Goal: Find specific page/section: Find specific page/section

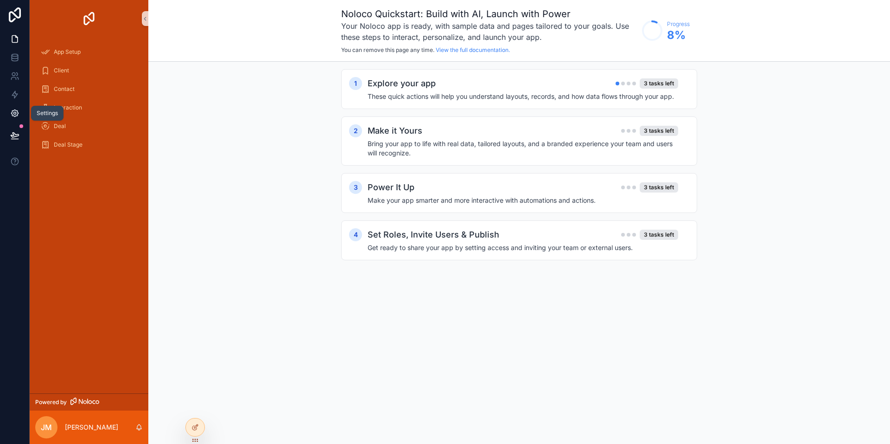
click at [13, 111] on icon at bounding box center [14, 113] width 7 height 7
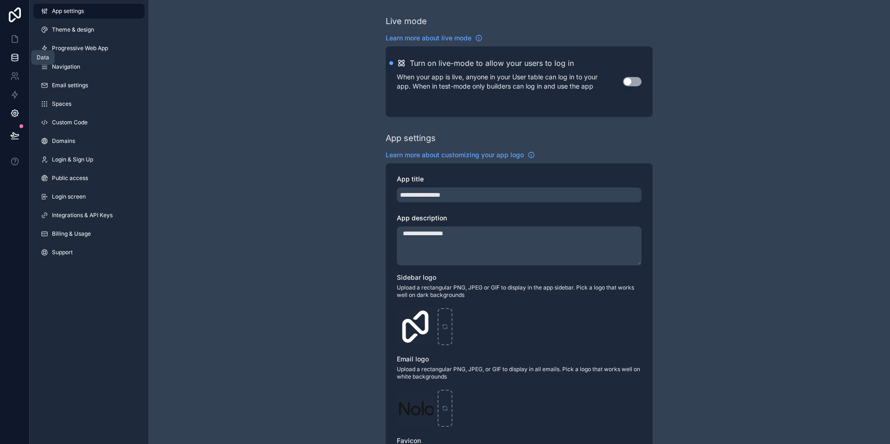
click at [21, 60] on link at bounding box center [14, 57] width 29 height 19
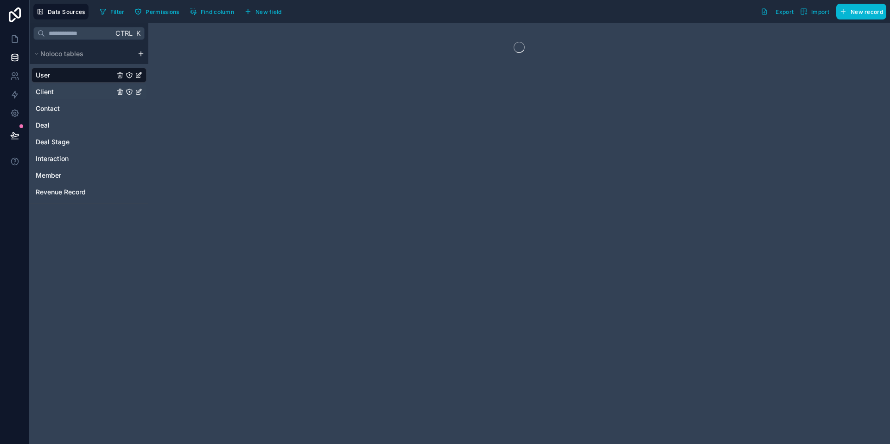
click at [78, 91] on link "Client" at bounding box center [75, 91] width 79 height 9
